Goal: Task Accomplishment & Management: Complete application form

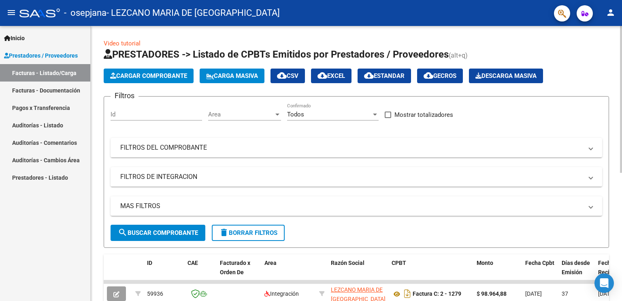
click at [169, 74] on span "Cargar Comprobante" at bounding box center [148, 75] width 77 height 7
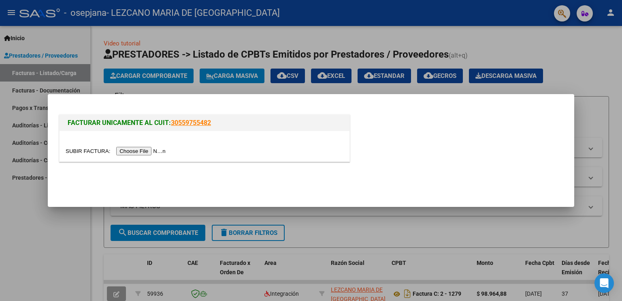
click at [150, 153] on input "file" at bounding box center [117, 151] width 103 height 9
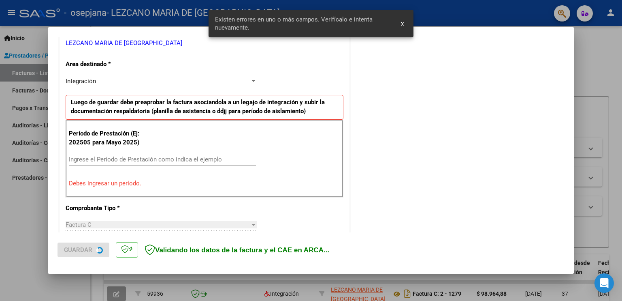
scroll to position [169, 0]
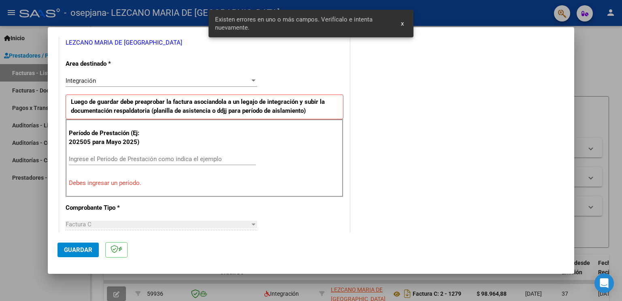
click at [134, 154] on div "Ingrese el Período de Prestación como indica el ejemplo" at bounding box center [162, 159] width 187 height 12
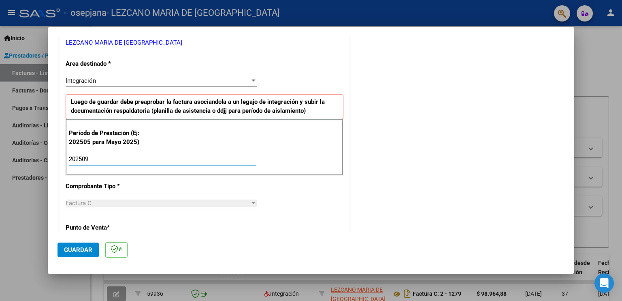
type input "202509"
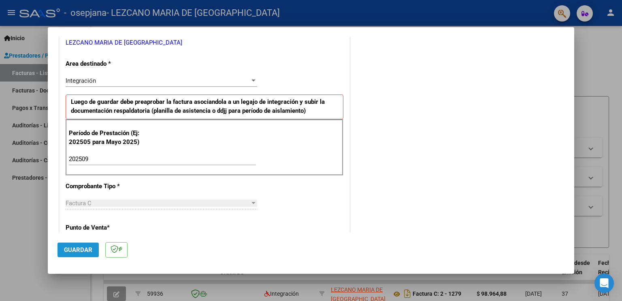
click at [78, 245] on button "Guardar" at bounding box center [78, 249] width 41 height 15
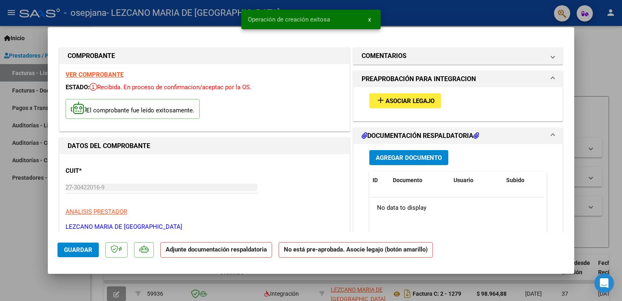
click at [414, 103] on span "Asociar Legajo" at bounding box center [410, 100] width 49 height 7
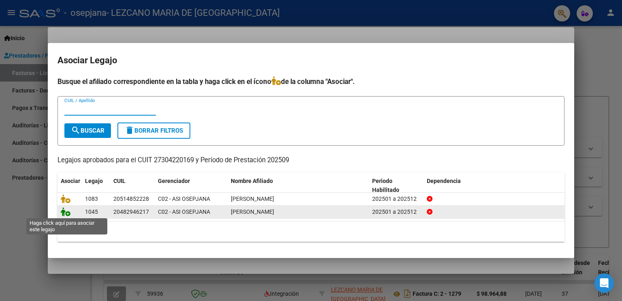
click at [66, 214] on icon at bounding box center [66, 211] width 10 height 9
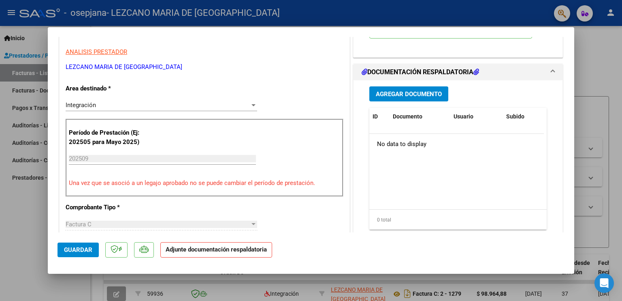
scroll to position [162, 0]
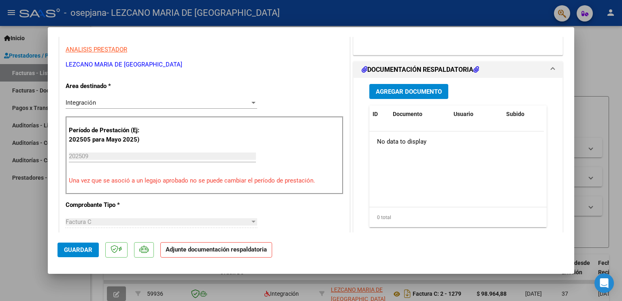
click at [392, 92] on span "Agregar Documento" at bounding box center [409, 91] width 66 height 7
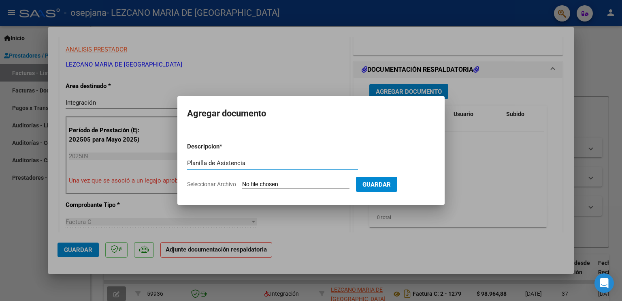
type input "Planilla de Asistencia"
click at [271, 186] on input "Seleccionar Archivo" at bounding box center [295, 185] width 107 height 8
type input "C:\fakepath\BARRAL.SEPTIEMBRE.pdf"
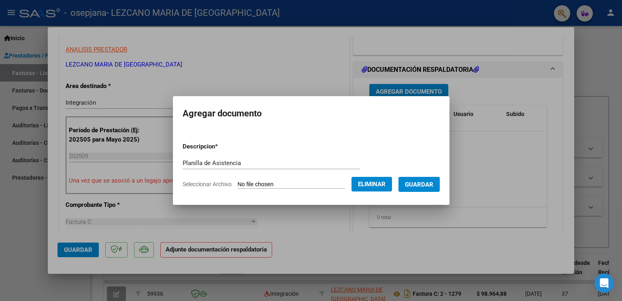
click at [429, 178] on button "Guardar" at bounding box center [419, 184] width 41 height 15
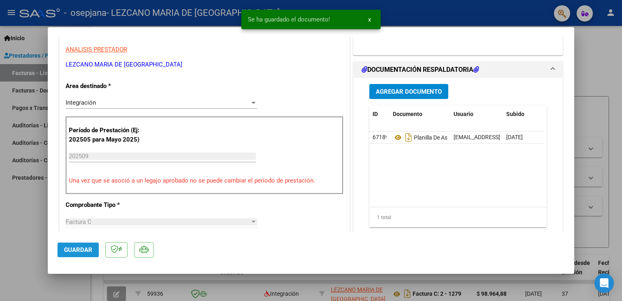
click at [88, 249] on span "Guardar" at bounding box center [78, 249] width 28 height 7
click at [72, 253] on span "Guardar" at bounding box center [78, 249] width 28 height 7
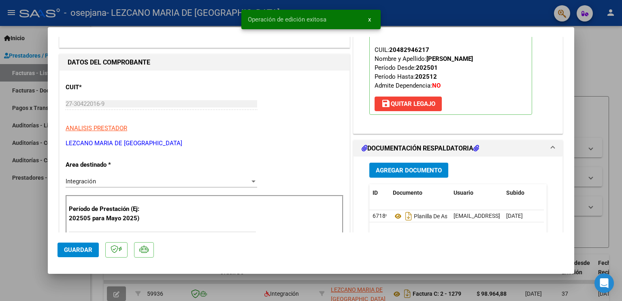
scroll to position [0, 0]
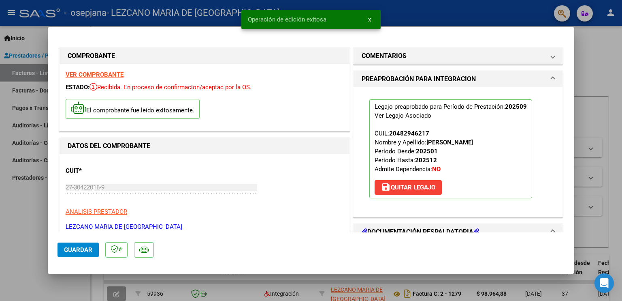
click at [25, 218] on div at bounding box center [311, 150] width 622 height 301
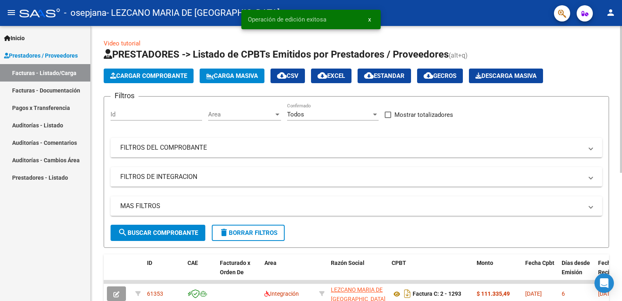
click at [167, 73] on span "Cargar Comprobante" at bounding box center [148, 75] width 77 height 7
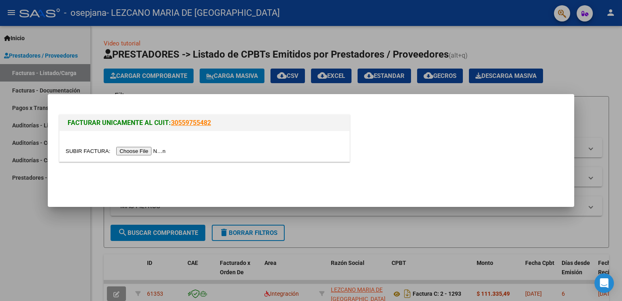
click at [155, 154] on input "file" at bounding box center [117, 151] width 103 height 9
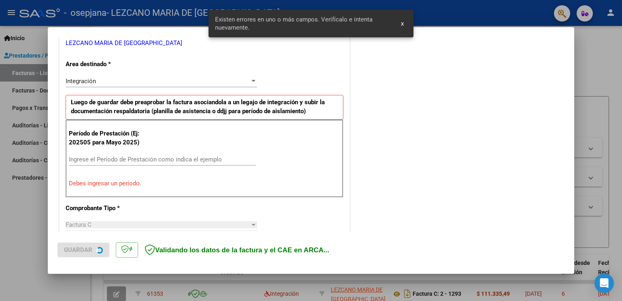
scroll to position [169, 0]
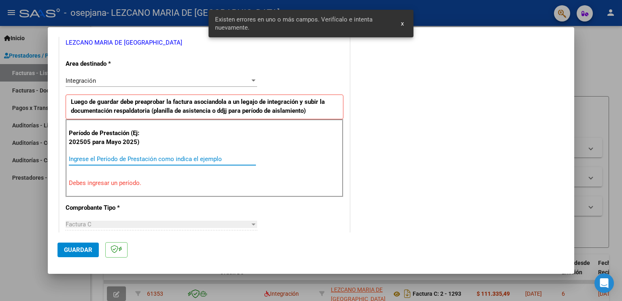
click at [180, 161] on input "Ingrese el Período de Prestación como indica el ejemplo" at bounding box center [162, 158] width 187 height 7
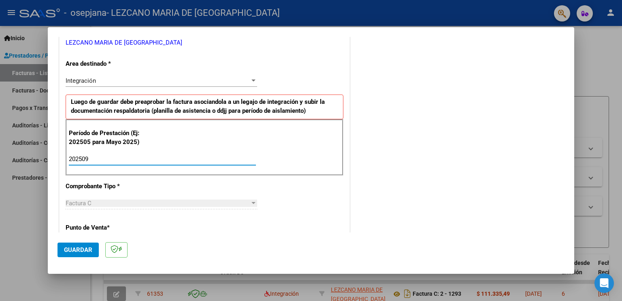
type input "202509"
click at [90, 248] on span "Guardar" at bounding box center [78, 249] width 28 height 7
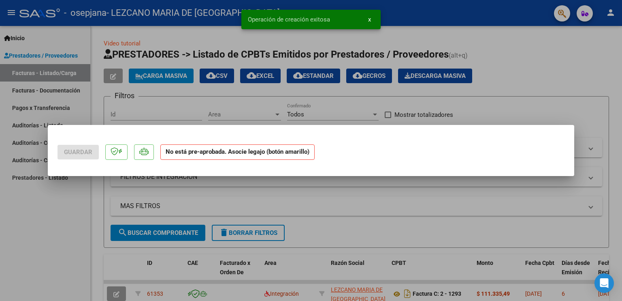
scroll to position [0, 0]
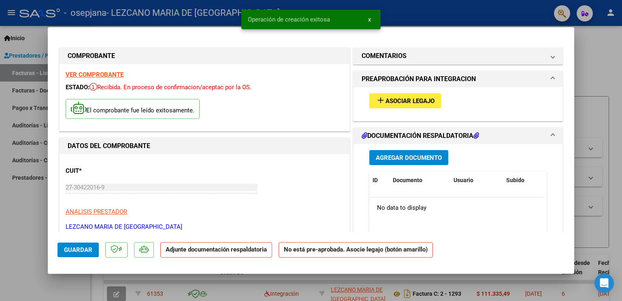
click at [422, 97] on span "add Asociar Legajo" at bounding box center [405, 100] width 59 height 7
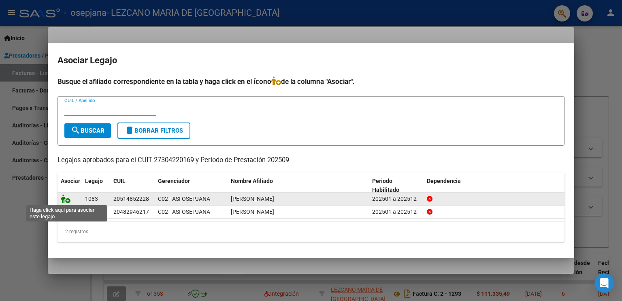
click at [65, 197] on icon at bounding box center [66, 198] width 10 height 9
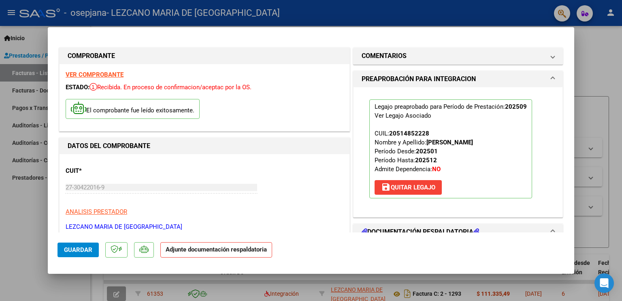
scroll to position [122, 0]
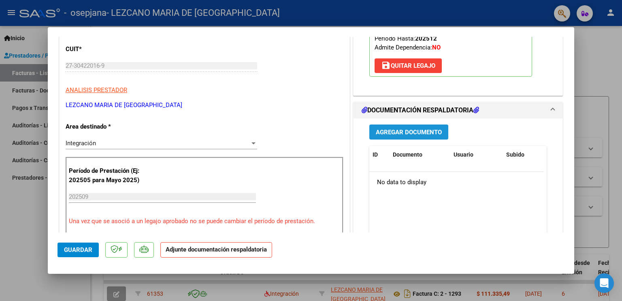
click at [409, 130] on span "Agregar Documento" at bounding box center [409, 131] width 66 height 7
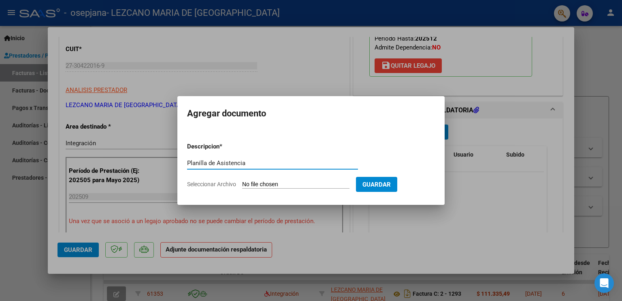
type input "Planilla de Asistencia"
click at [278, 182] on input "Seleccionar Archivo" at bounding box center [295, 185] width 107 height 8
type input "C:\fakepath\Ledesmaseptiembre25.pdf"
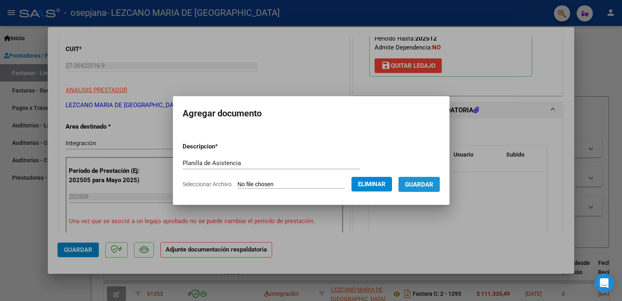
click at [423, 184] on span "Guardar" at bounding box center [419, 184] width 28 height 7
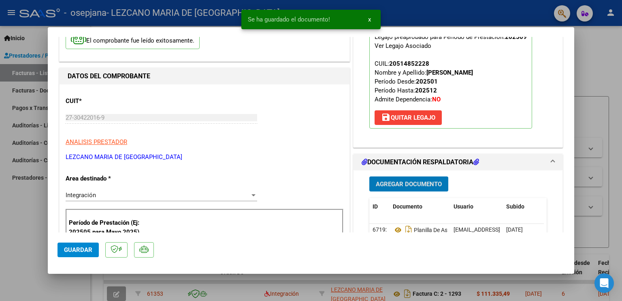
scroll to position [81, 0]
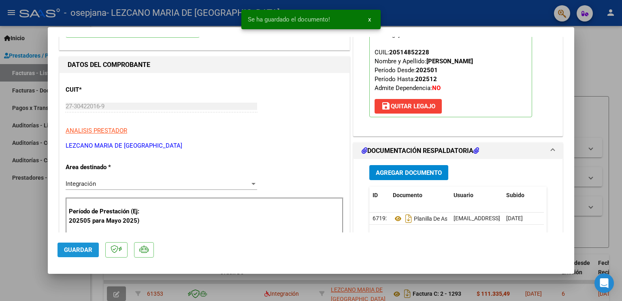
click at [92, 248] on button "Guardar" at bounding box center [78, 249] width 41 height 15
click at [23, 243] on div at bounding box center [311, 150] width 622 height 301
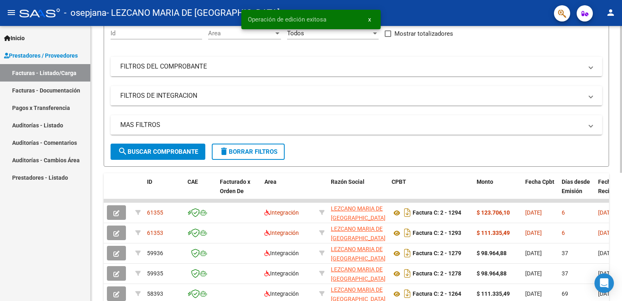
scroll to position [0, 0]
